Goal: Task Accomplishment & Management: Use online tool/utility

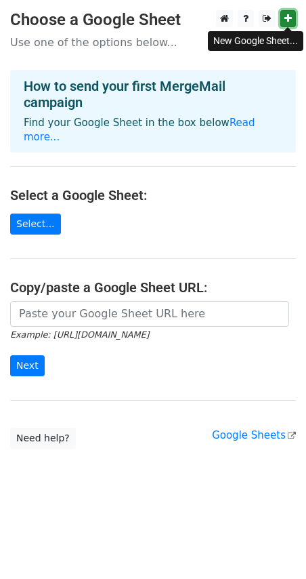
click at [292, 20] on icon at bounding box center [288, 18] width 7 height 9
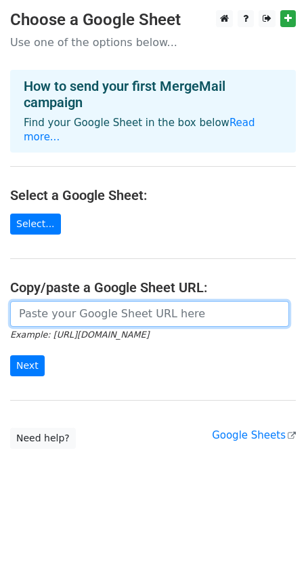
click at [104, 315] on input "url" at bounding box center [149, 314] width 279 height 26
paste input "[URL][DOMAIN_NAME]"
type input "[URL][DOMAIN_NAME]"
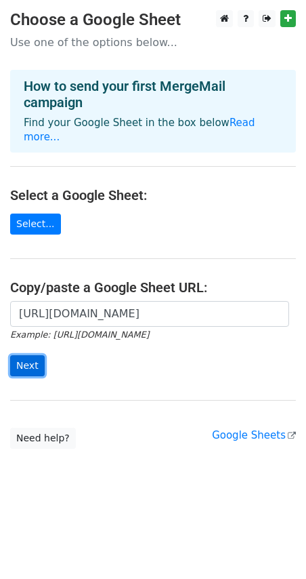
scroll to position [0, 0]
click at [42, 365] on input "Next" at bounding box center [27, 365] width 35 height 21
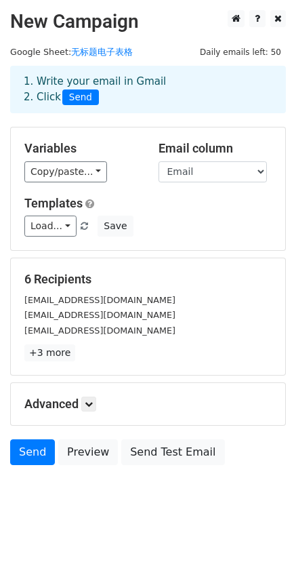
scroll to position [1, 0]
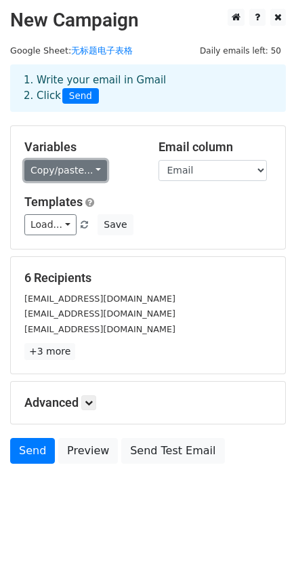
click at [54, 179] on link "Copy/paste..." at bounding box center [65, 170] width 83 height 21
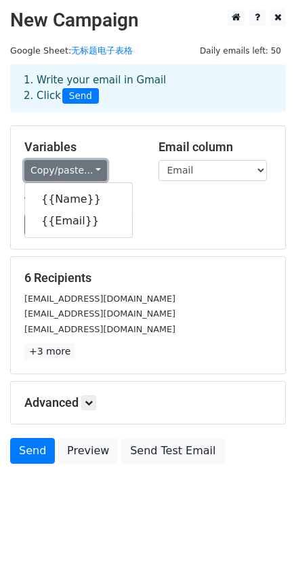
click at [56, 168] on link "Copy/paste..." at bounding box center [65, 170] width 83 height 21
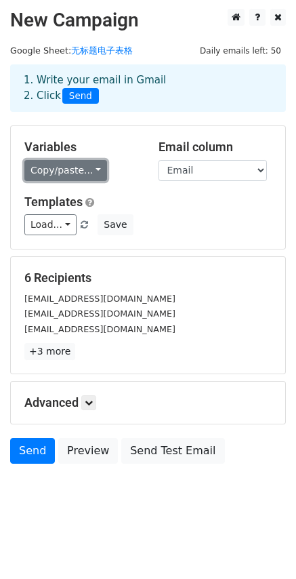
click at [65, 170] on link "Copy/paste..." at bounding box center [65, 170] width 83 height 21
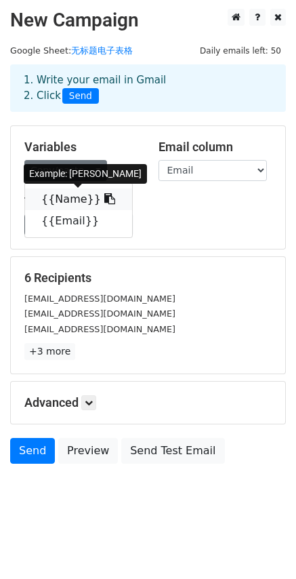
click at [66, 197] on link "{{Name}}" at bounding box center [78, 199] width 107 height 22
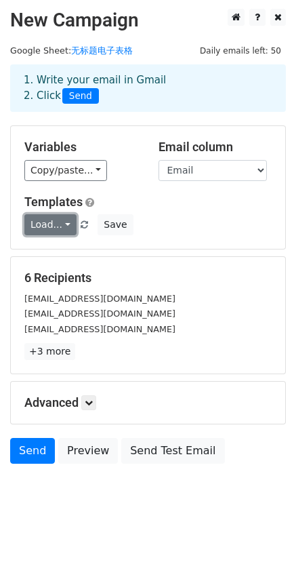
click at [47, 222] on link "Load..." at bounding box center [50, 224] width 52 height 21
click at [47, 220] on link "Load..." at bounding box center [50, 224] width 52 height 21
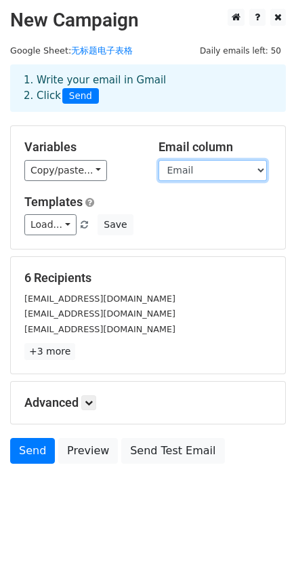
click at [195, 172] on select "Name Email" at bounding box center [213, 170] width 108 height 21
click at [195, 168] on select "Name Email" at bounding box center [213, 170] width 108 height 21
click at [236, 285] on div "6 Recipients lloydjimenez699@gmail.com gbola.adeleke@googlemail.com nazirhamza6…" at bounding box center [147, 314] width 247 height 89
click at [174, 289] on div "6 Recipients lloydjimenez699@gmail.com gbola.adeleke@googlemail.com nazirhamza6…" at bounding box center [147, 314] width 247 height 89
drag, startPoint x: 115, startPoint y: 287, endPoint x: 92, endPoint y: 305, distance: 30.0
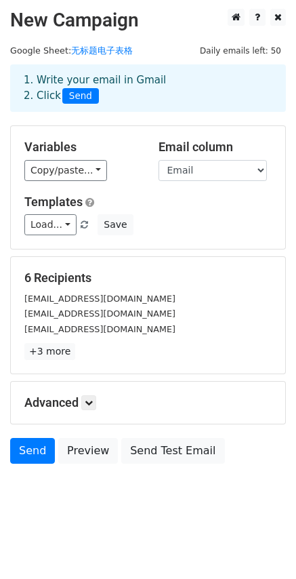
click at [115, 287] on div "6 Recipients lloydjimenez699@gmail.com gbola.adeleke@googlemail.com nazirhamza6…" at bounding box center [147, 314] width 247 height 89
click at [92, 306] on div "gbola.adeleke@googlemail.com" at bounding box center [148, 314] width 268 height 16
click at [51, 349] on link "+3 more" at bounding box center [49, 351] width 51 height 17
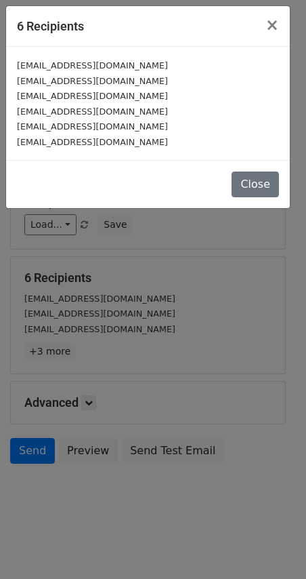
click at [37, 68] on small "lloydjimenez699@gmail.com" at bounding box center [92, 65] width 151 height 10
click at [37, 81] on small "gbola.adeleke@googlemail.com" at bounding box center [92, 81] width 151 height 10
click at [39, 94] on small "nazirhamza609@gmail.com" at bounding box center [92, 96] width 151 height 10
click at [41, 111] on small "m.foued38@gmail.com" at bounding box center [92, 111] width 151 height 10
click at [38, 129] on small "meghangillis09@gmail.com" at bounding box center [92, 126] width 151 height 10
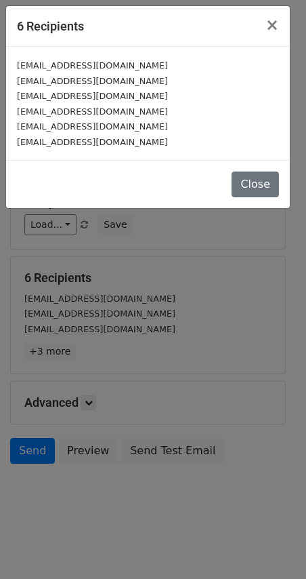
click at [47, 156] on div "lloydjimenez699@gmail.com gbola.adeleke@googlemail.com nazirhamza609@gmail.com …" at bounding box center [148, 103] width 284 height 113
drag, startPoint x: 261, startPoint y: 180, endPoint x: 240, endPoint y: 182, distance: 21.1
click at [261, 179] on button "Close" at bounding box center [255, 185] width 47 height 26
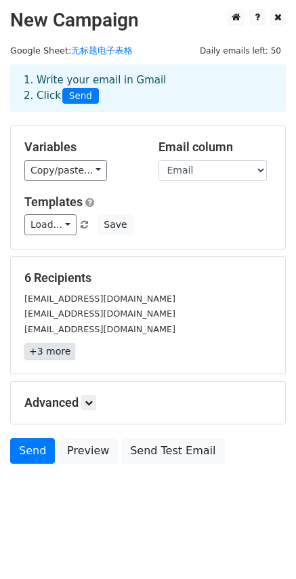
click at [38, 347] on link "+3 more" at bounding box center [49, 351] width 51 height 17
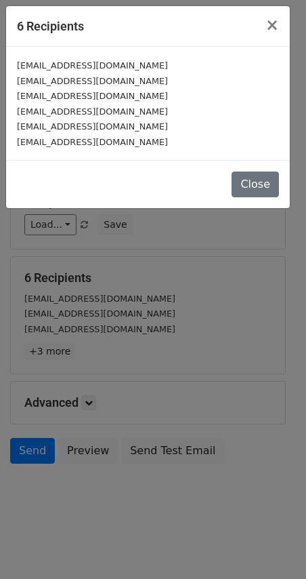
click at [142, 93] on div "nazirhamza609@gmail.com" at bounding box center [148, 96] width 262 height 16
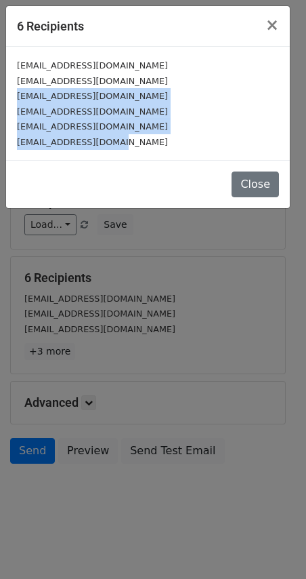
drag, startPoint x: 142, startPoint y: 144, endPoint x: 9, endPoint y: 92, distance: 142.8
click at [9, 92] on div "lloydjimenez699@gmail.com gbola.adeleke@googlemail.com nazirhamza609@gmail.com …" at bounding box center [148, 103] width 284 height 113
click at [134, 118] on div "m.foued38@gmail.com" at bounding box center [148, 112] width 262 height 16
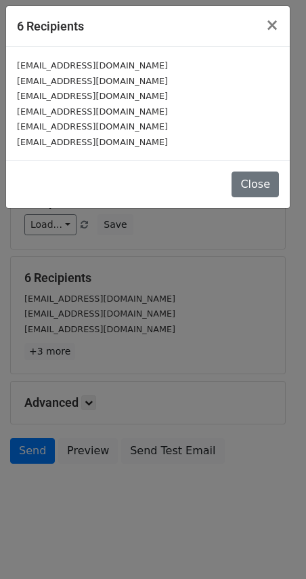
click at [141, 132] on div "meghangillis09@gmail.com" at bounding box center [148, 127] width 262 height 16
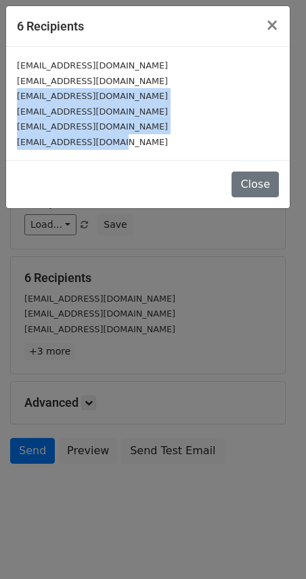
drag, startPoint x: 150, startPoint y: 154, endPoint x: 3, endPoint y: 91, distance: 160.1
click at [3, 91] on div "6 Recipients × lloydjimenez699@gmail.com gbola.adeleke@googlemail.com nazirhamz…" at bounding box center [153, 289] width 306 height 579
click at [263, 193] on button "Close" at bounding box center [255, 185] width 47 height 26
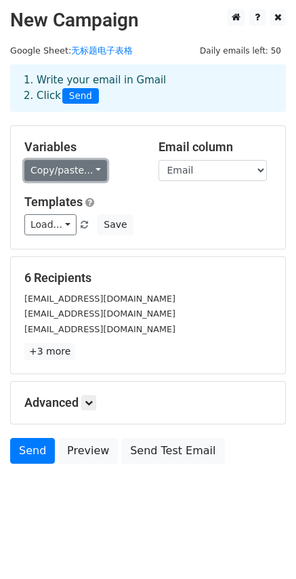
click at [83, 167] on link "Copy/paste..." at bounding box center [65, 170] width 83 height 21
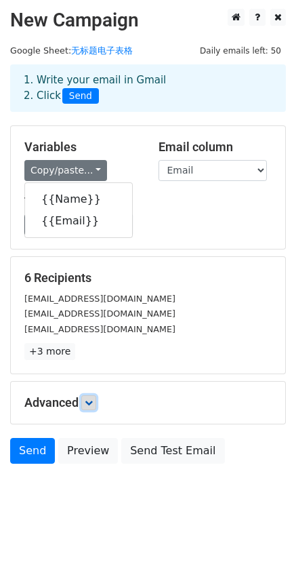
click at [89, 401] on icon at bounding box center [89, 403] width 8 height 8
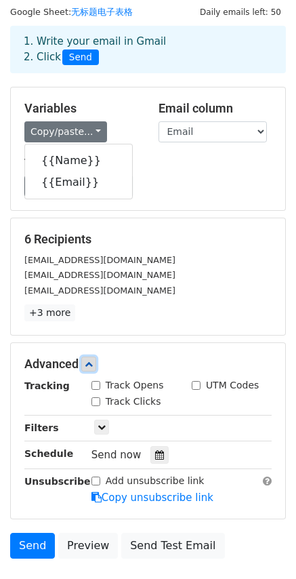
scroll to position [69, 0]
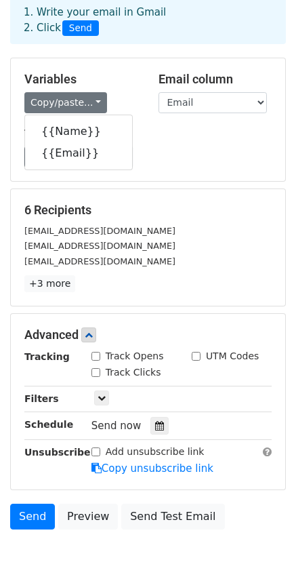
click at [99, 353] on input "Track Opens" at bounding box center [96, 356] width 9 height 9
checkbox input "true"
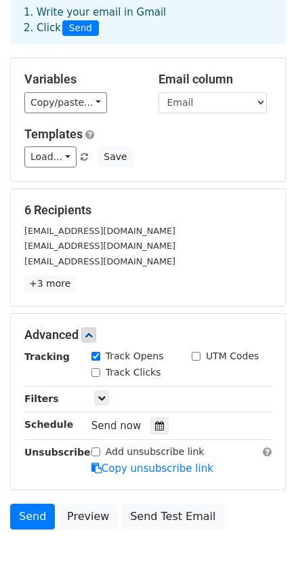
click at [102, 374] on div "Track Clicks" at bounding box center [127, 372] width 70 height 14
click at [100, 376] on input "Track Clicks" at bounding box center [96, 372] width 9 height 9
checkbox input "true"
